Goal: Task Accomplishment & Management: Use online tool/utility

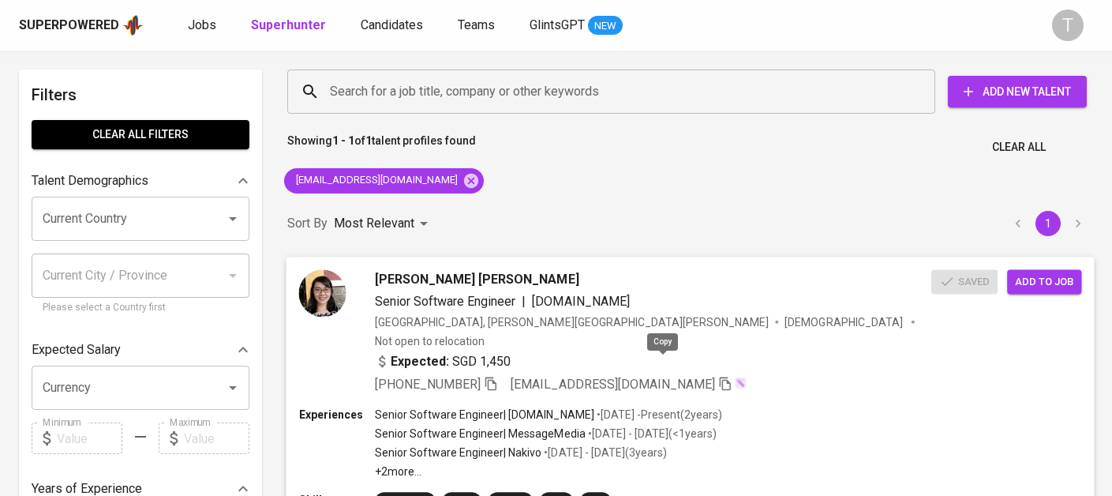
click at [718, 376] on icon "button" at bounding box center [725, 383] width 14 height 14
click at [202, 33] on link "Jobs" at bounding box center [204, 26] width 32 height 20
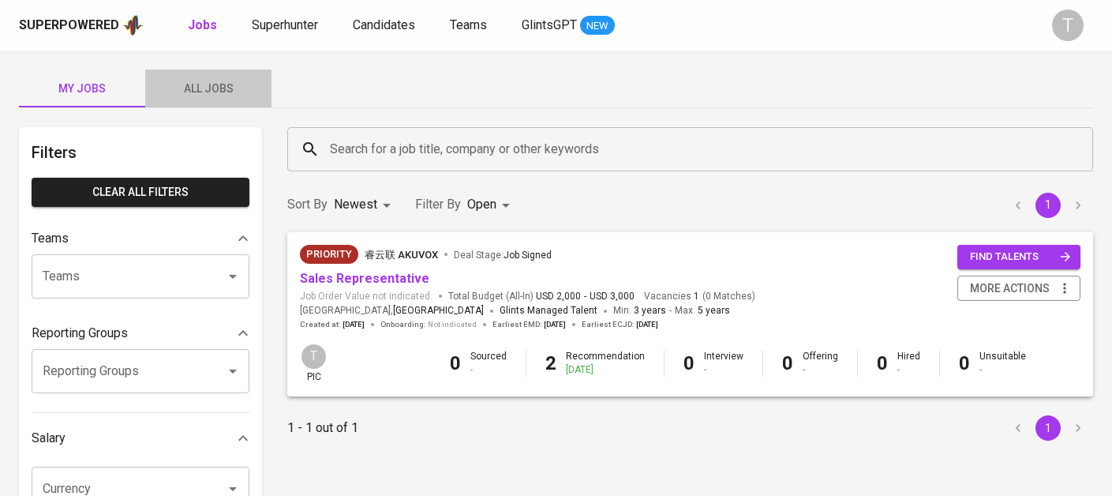
click at [243, 99] on button "All Jobs" at bounding box center [208, 88] width 126 height 38
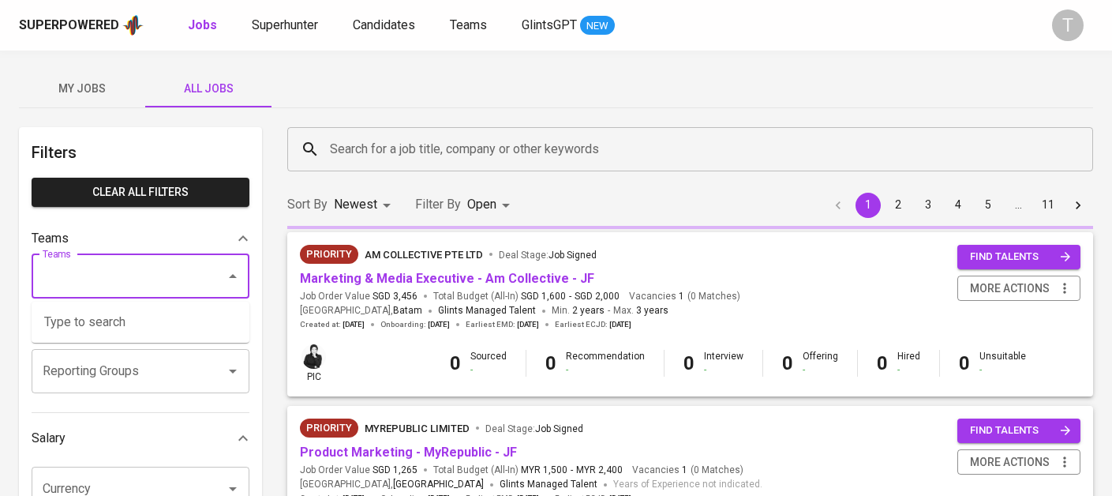
click at [188, 282] on input "Teams" at bounding box center [118, 276] width 159 height 30
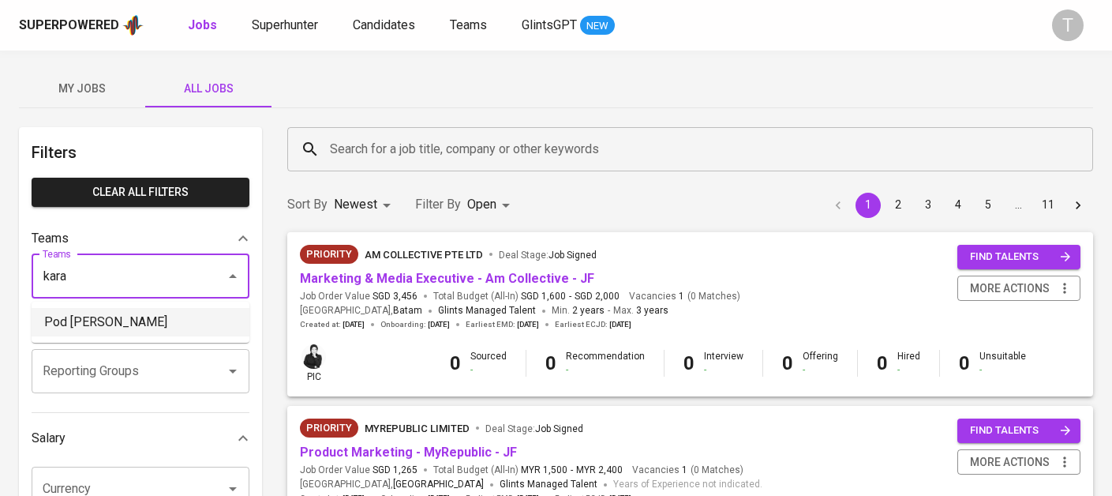
drag, startPoint x: 61, startPoint y: 327, endPoint x: 69, endPoint y: 323, distance: 9.9
click at [62, 327] on li "Pod [PERSON_NAME]" at bounding box center [141, 322] width 218 height 28
type input "kara"
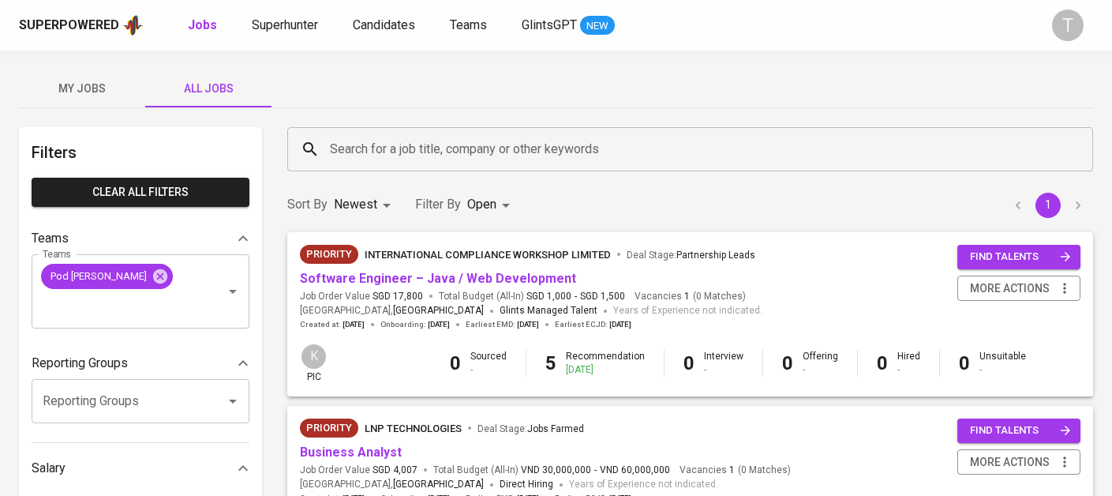
click at [432, 286] on span "Software Engineer – Java / Web Development" at bounding box center [438, 279] width 276 height 18
click at [523, 281] on link "Software Engineer – Java / Web Development" at bounding box center [438, 278] width 276 height 15
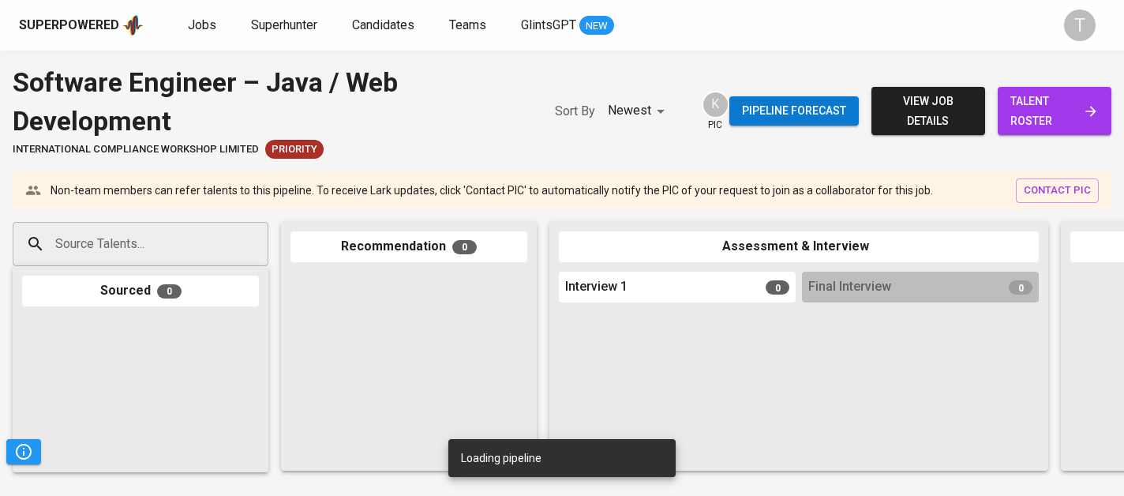
click at [157, 264] on div "Source Talents..." at bounding box center [141, 244] width 256 height 44
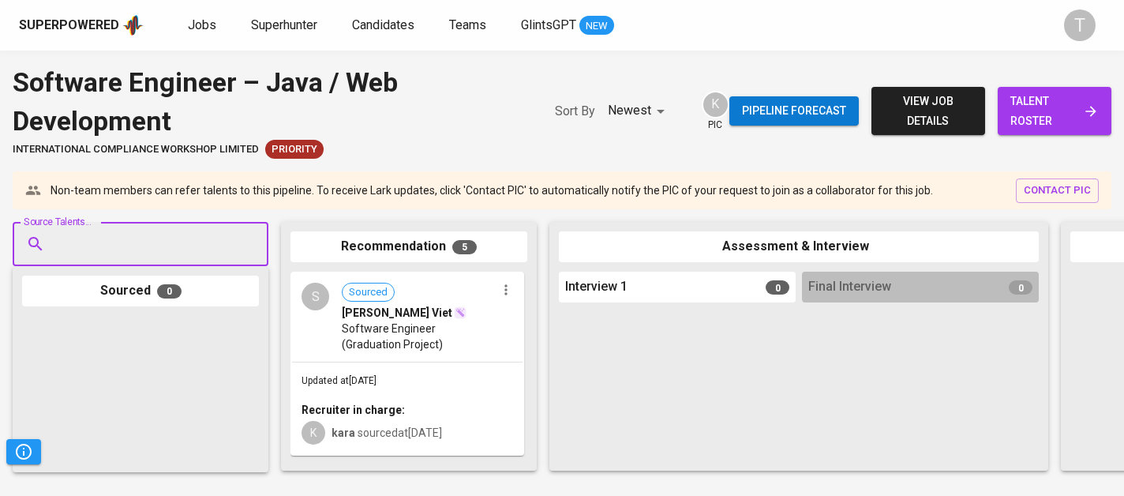
click at [163, 250] on input "Source Talents..." at bounding box center [134, 244] width 166 height 30
paste input "[EMAIL_ADDRESS][DOMAIN_NAME]"
type input "[EMAIL_ADDRESS][DOMAIN_NAME]"
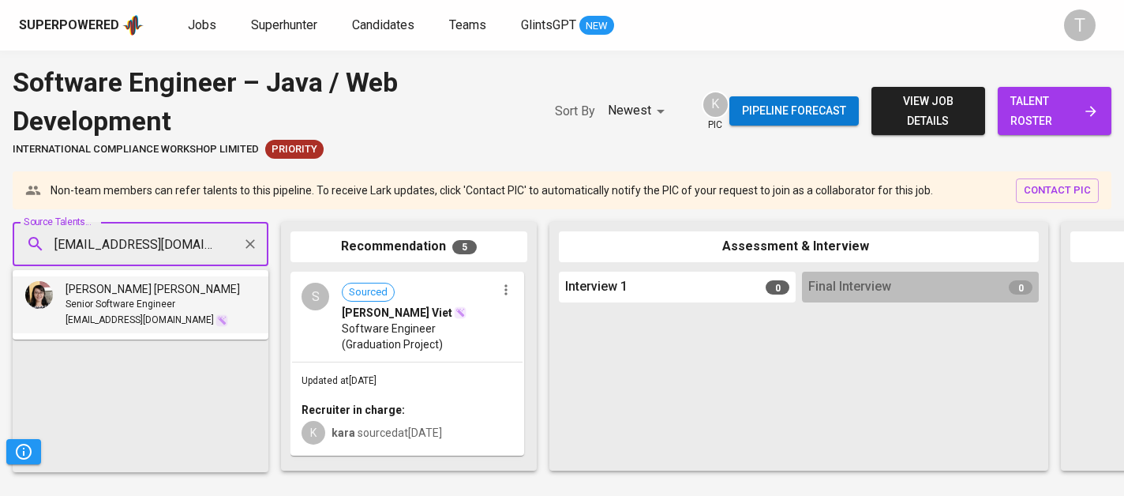
click at [154, 291] on span "[PERSON_NAME] [PERSON_NAME]" at bounding box center [152, 289] width 174 height 16
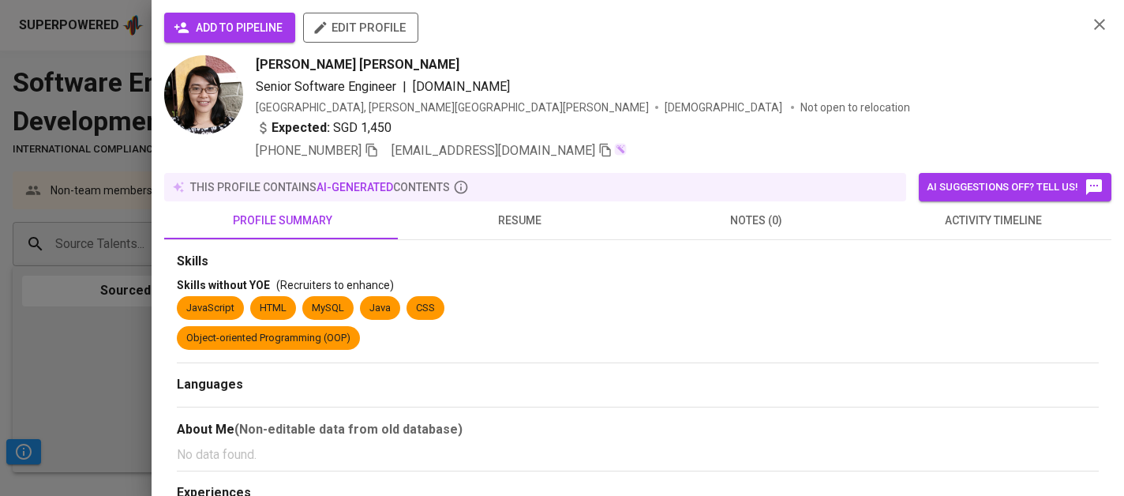
click at [256, 15] on button "add to pipeline" at bounding box center [229, 28] width 131 height 30
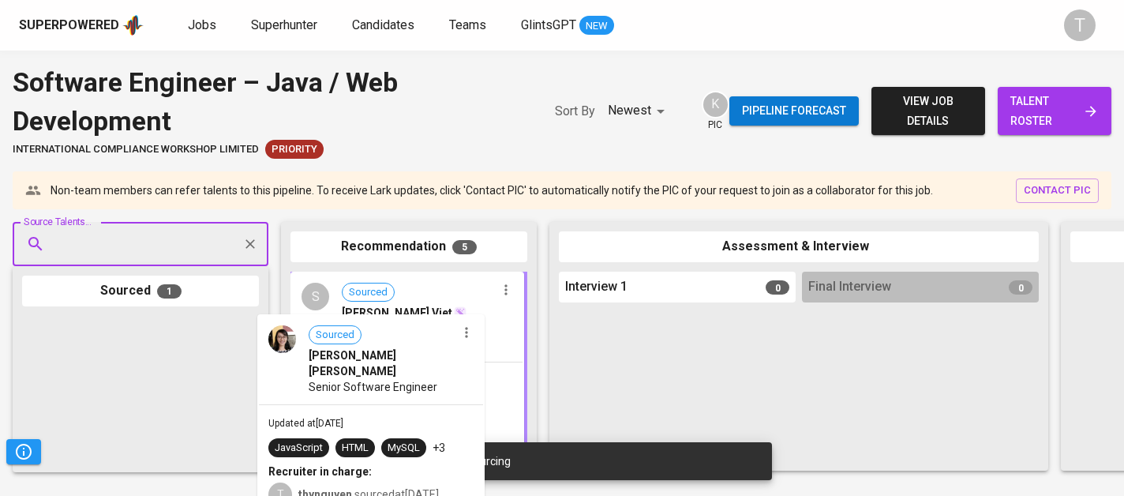
drag, startPoint x: 143, startPoint y: 346, endPoint x: 410, endPoint y: 342, distance: 267.6
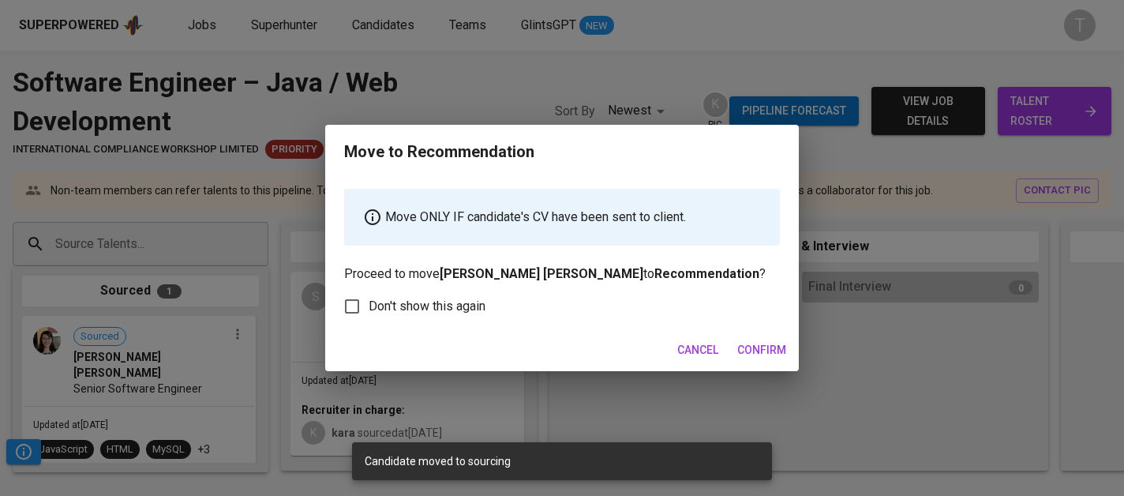
click at [765, 342] on span "Confirm" at bounding box center [761, 350] width 49 height 20
